Goal: Transaction & Acquisition: Purchase product/service

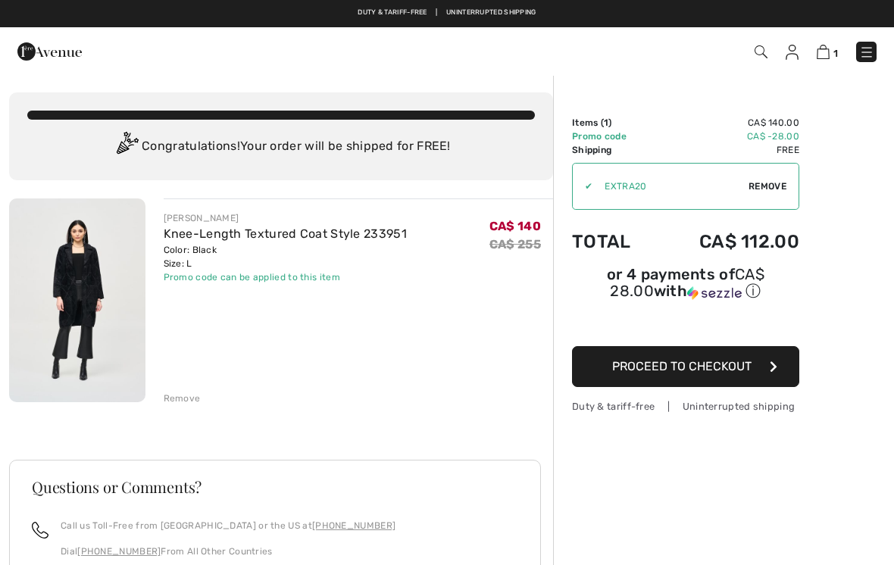
click at [189, 407] on div "[PERSON_NAME] Knee-Length Textured Coat Style 233951 Color: Black Size: L Final…" at bounding box center [281, 502] width 544 height 608
click at [185, 400] on div "Remove" at bounding box center [182, 399] width 37 height 14
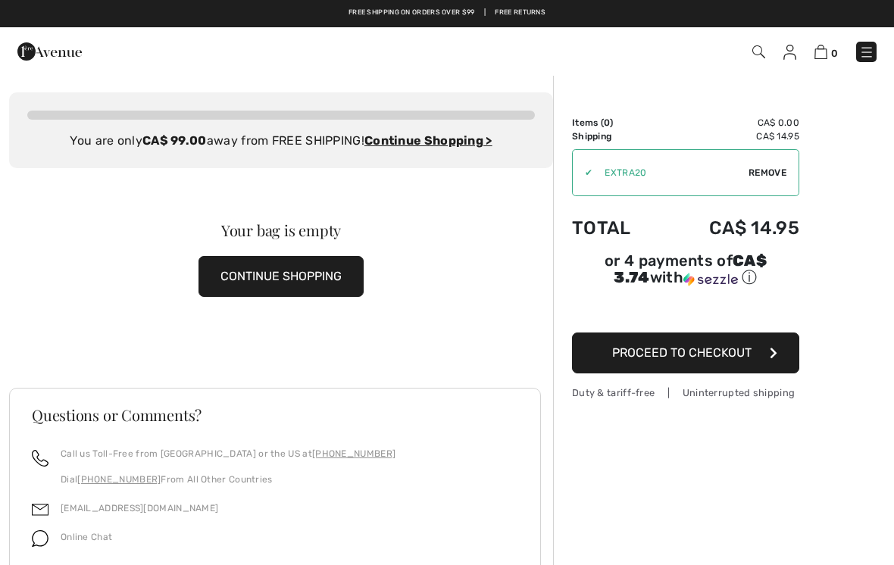
click at [762, 58] on img at bounding box center [758, 51] width 13 height 13
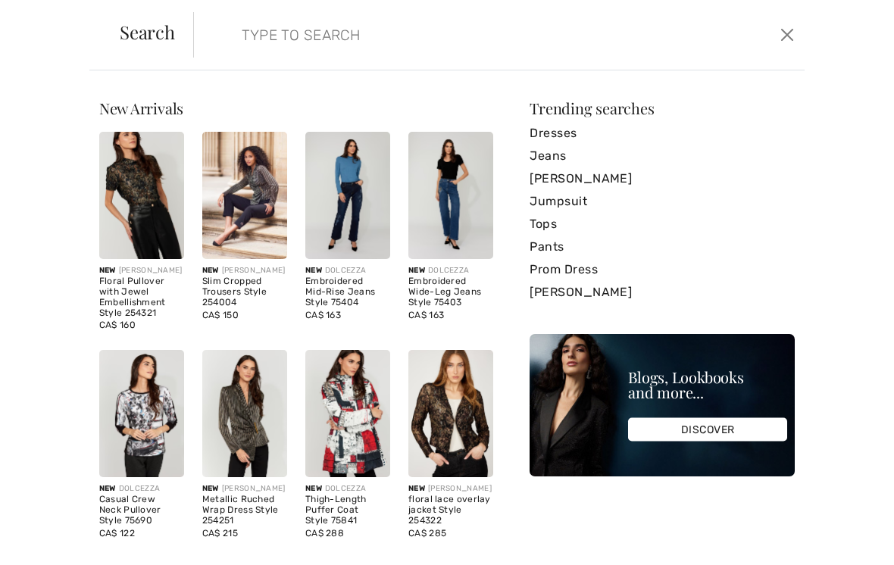
click at [558, 251] on link "Pants" at bounding box center [662, 247] width 265 height 23
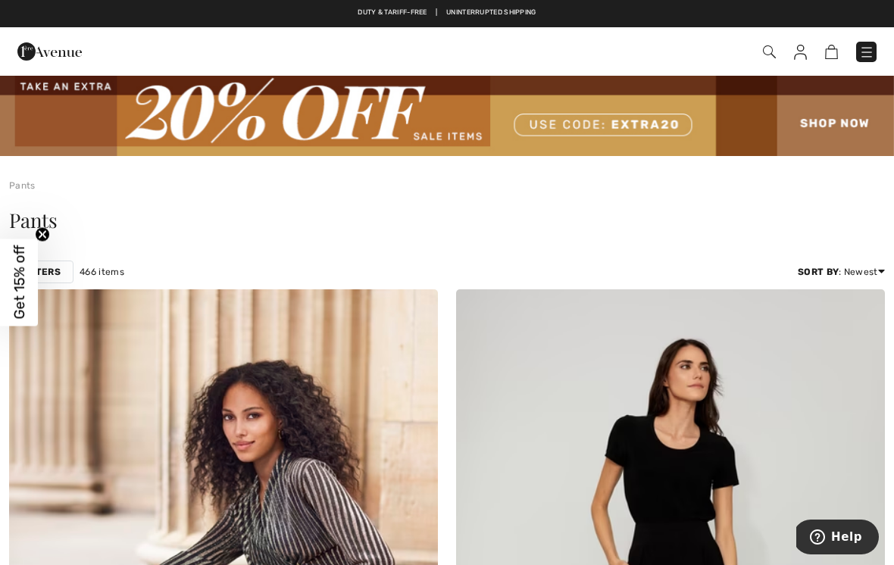
click at [52, 275] on strong "Filters" at bounding box center [41, 272] width 39 height 14
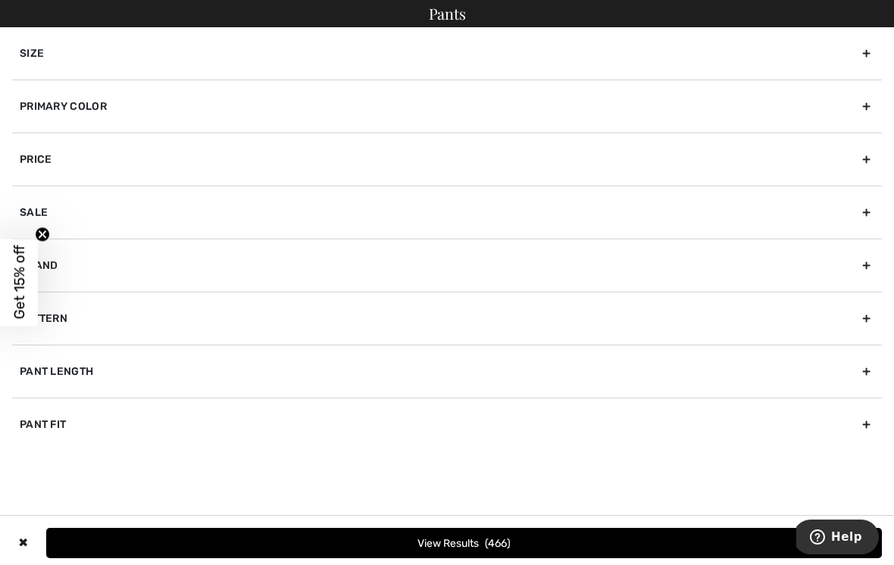
click at [144, 273] on div "Brand" at bounding box center [447, 265] width 870 height 53
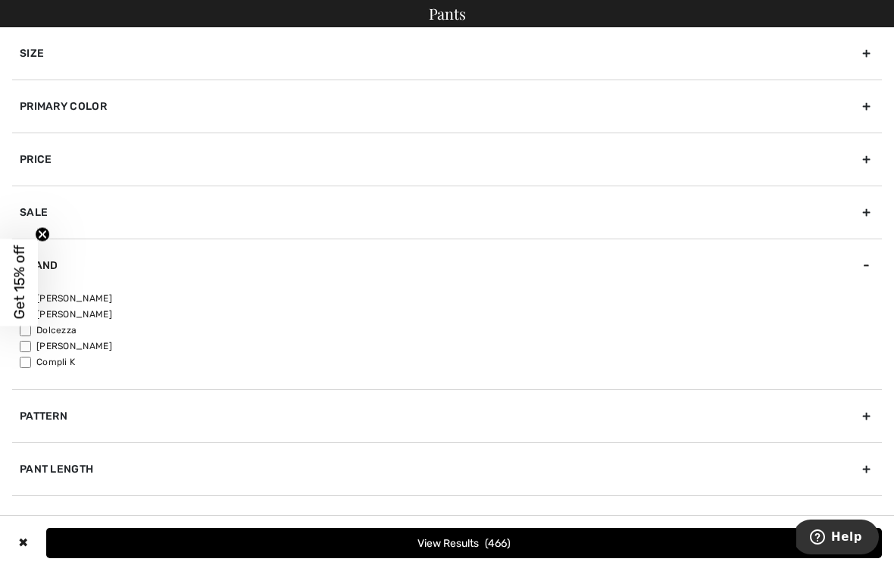
click at [107, 302] on label "[PERSON_NAME]" at bounding box center [451, 299] width 862 height 14
click at [31, 302] on input"] "[PERSON_NAME]" at bounding box center [25, 298] width 11 height 11
checkbox input"] "true"
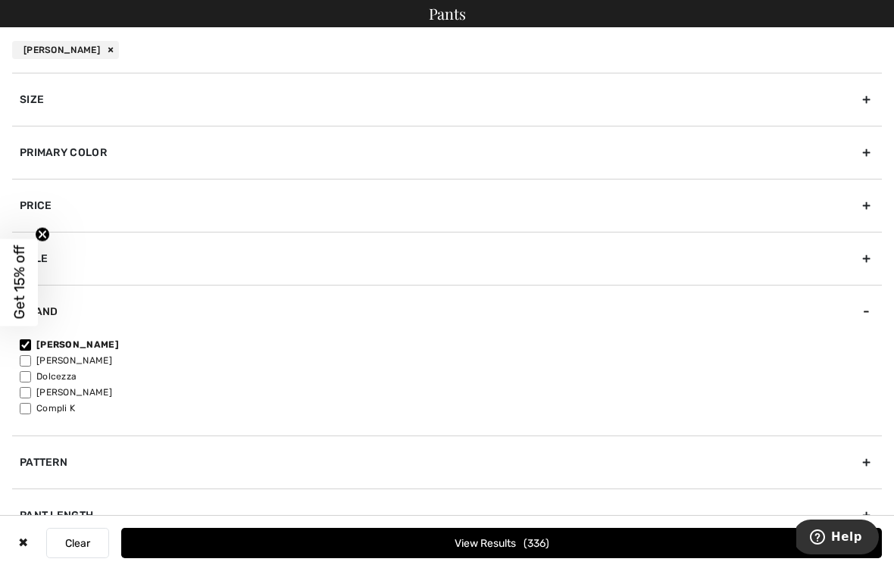
click at [308, 161] on div "Primary Color" at bounding box center [447, 152] width 870 height 53
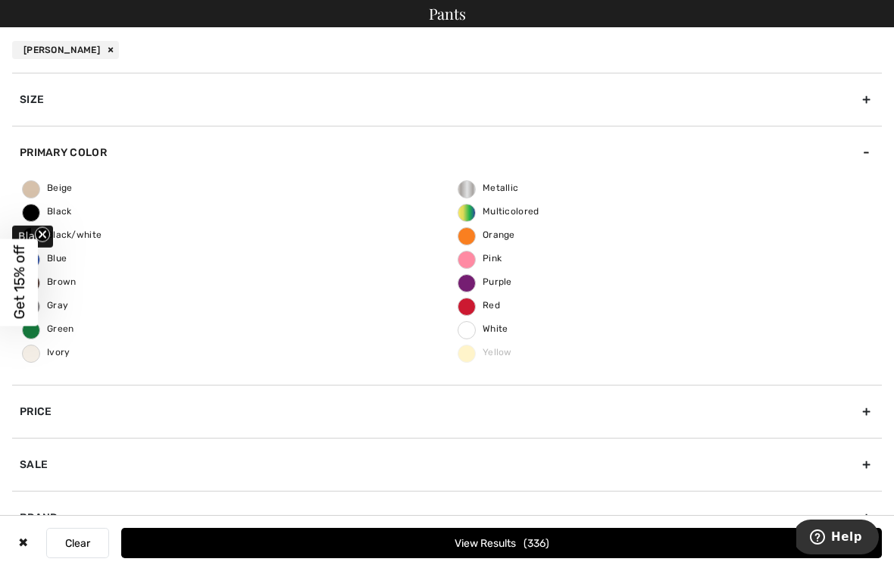
click at [58, 214] on span "Black" at bounding box center [47, 211] width 49 height 11
click at [0, 0] on input "Black" at bounding box center [0, 0] width 0 height 0
click at [528, 543] on button "View Results 157" at bounding box center [501, 543] width 761 height 30
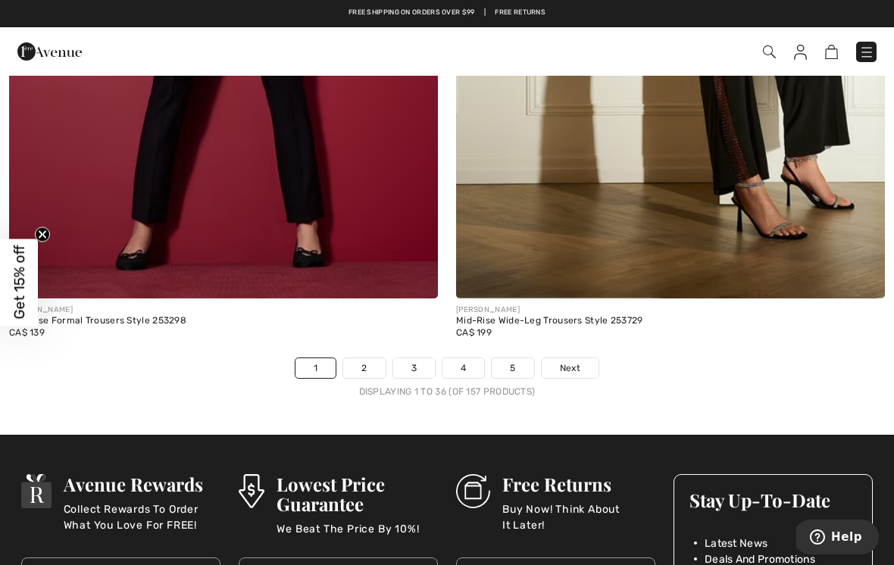
scroll to position [13115, 0]
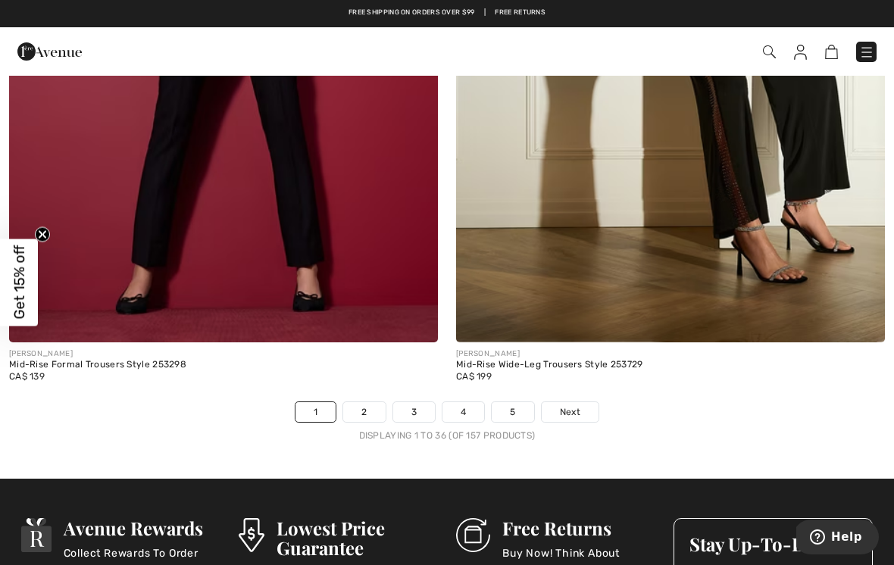
click at [370, 408] on link "2" at bounding box center [364, 412] width 42 height 20
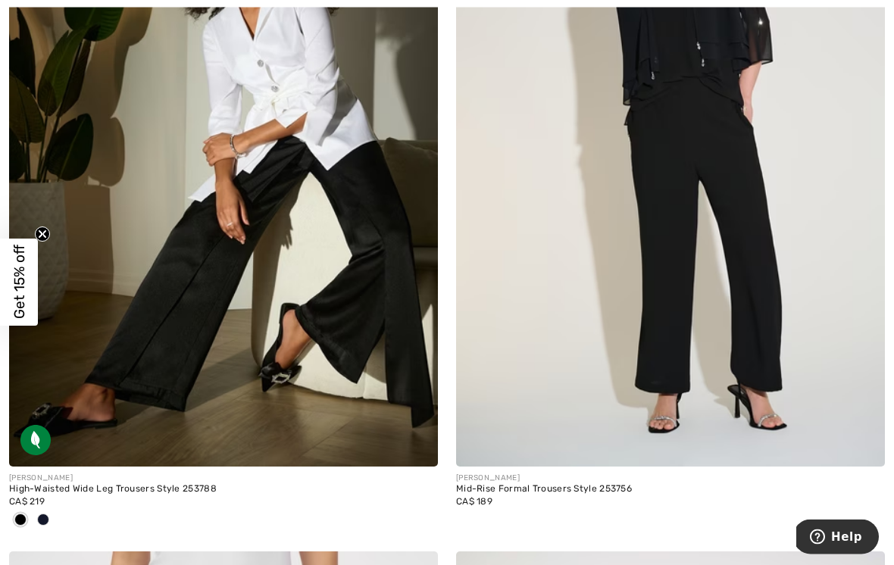
scroll to position [3355, 0]
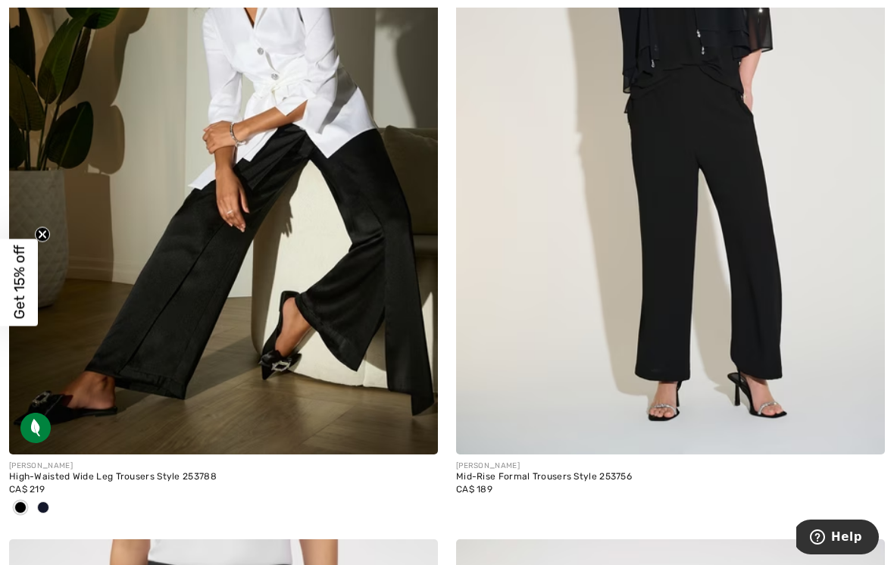
click at [764, 363] on img at bounding box center [670, 132] width 429 height 643
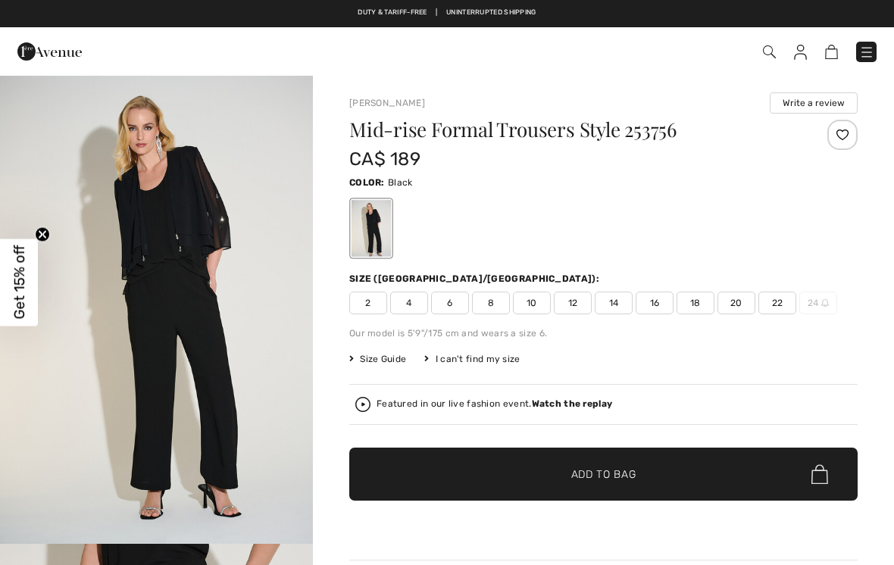
checkbox input "true"
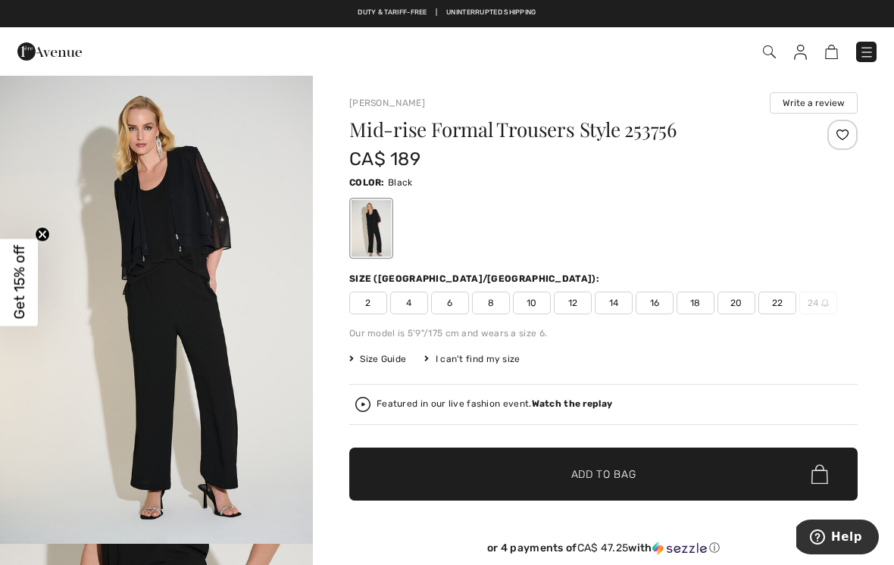
click at [577, 311] on span "12" at bounding box center [573, 303] width 38 height 23
click at [660, 486] on span "✔ Added to Bag Add to Bag" at bounding box center [603, 474] width 508 height 53
click at [830, 52] on img at bounding box center [823, 52] width 13 height 14
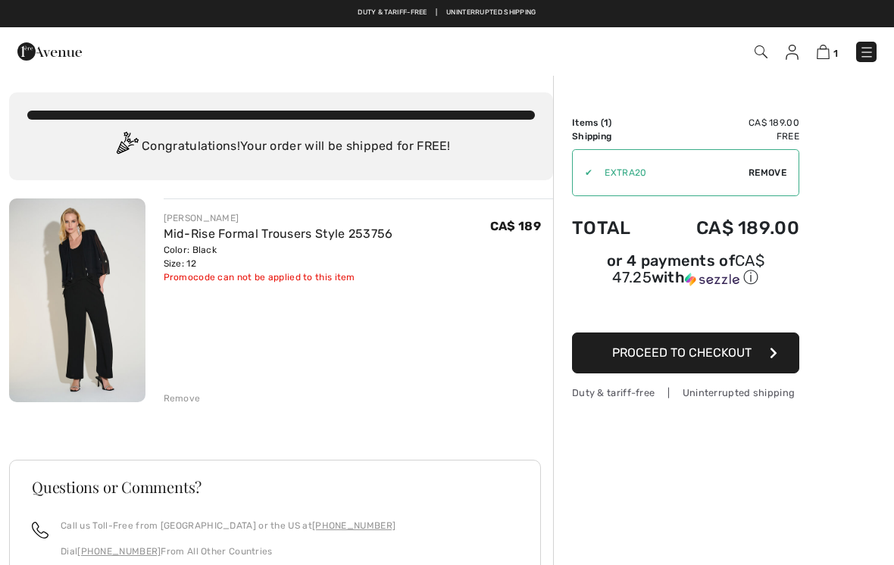
click at [766, 180] on div "✔ Apply Remove" at bounding box center [685, 172] width 227 height 47
click at [770, 171] on span "Remove" at bounding box center [768, 173] width 38 height 14
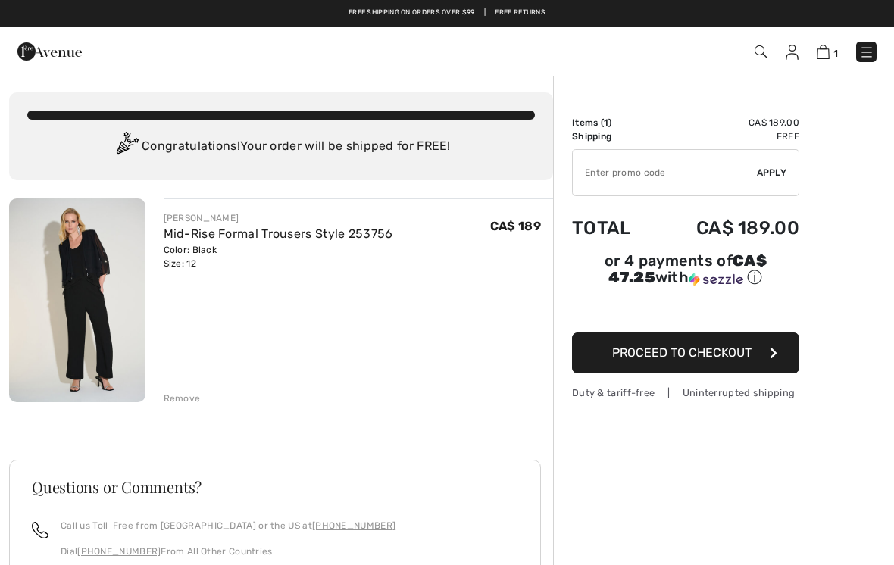
click at [603, 183] on input "TEXT" at bounding box center [665, 172] width 184 height 45
type input "LIVE10"
click at [776, 181] on div "✔ Apply Remove" at bounding box center [685, 172] width 227 height 47
click at [770, 181] on div "✔ Apply Remove" at bounding box center [685, 172] width 227 height 47
click at [770, 178] on span "Apply" at bounding box center [772, 173] width 30 height 14
